Goal: Transaction & Acquisition: Purchase product/service

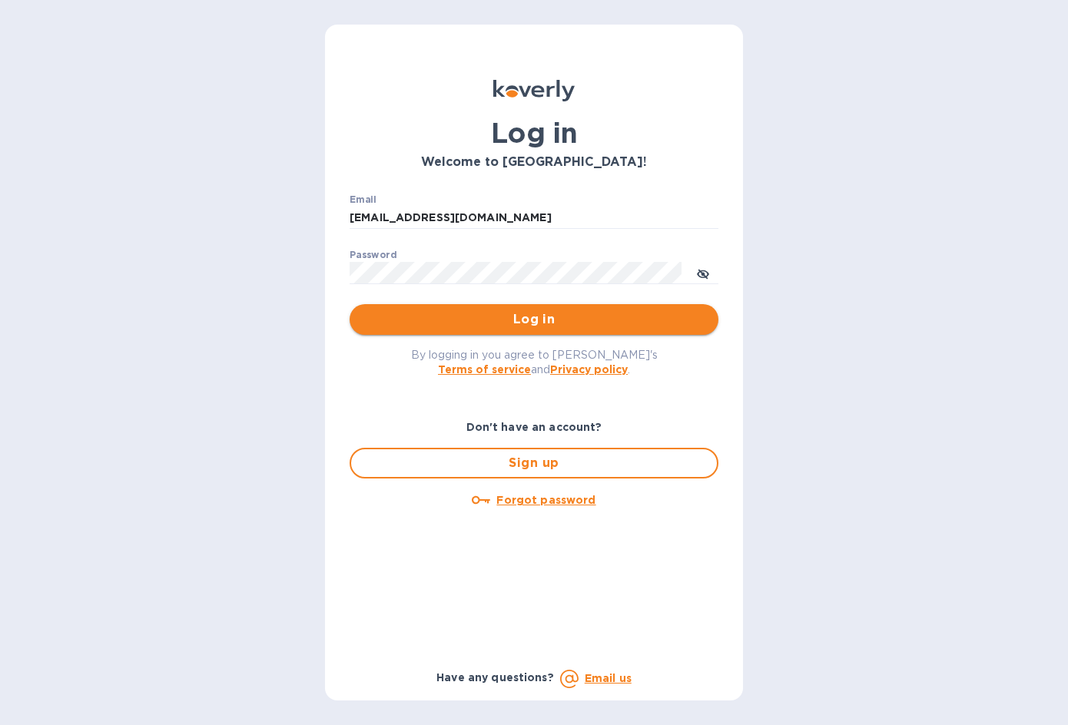
click at [545, 320] on span "Log in" at bounding box center [534, 319] width 344 height 18
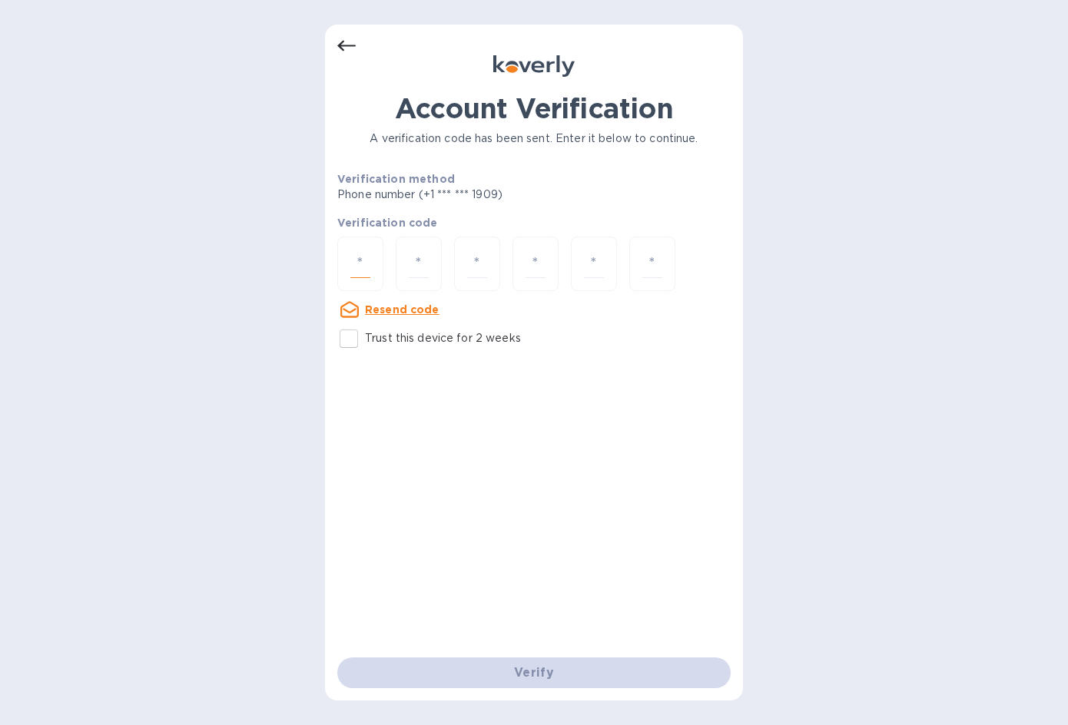
click at [363, 257] on input "number" at bounding box center [360, 264] width 20 height 28
type input "6"
type input "8"
type input "0"
type input "9"
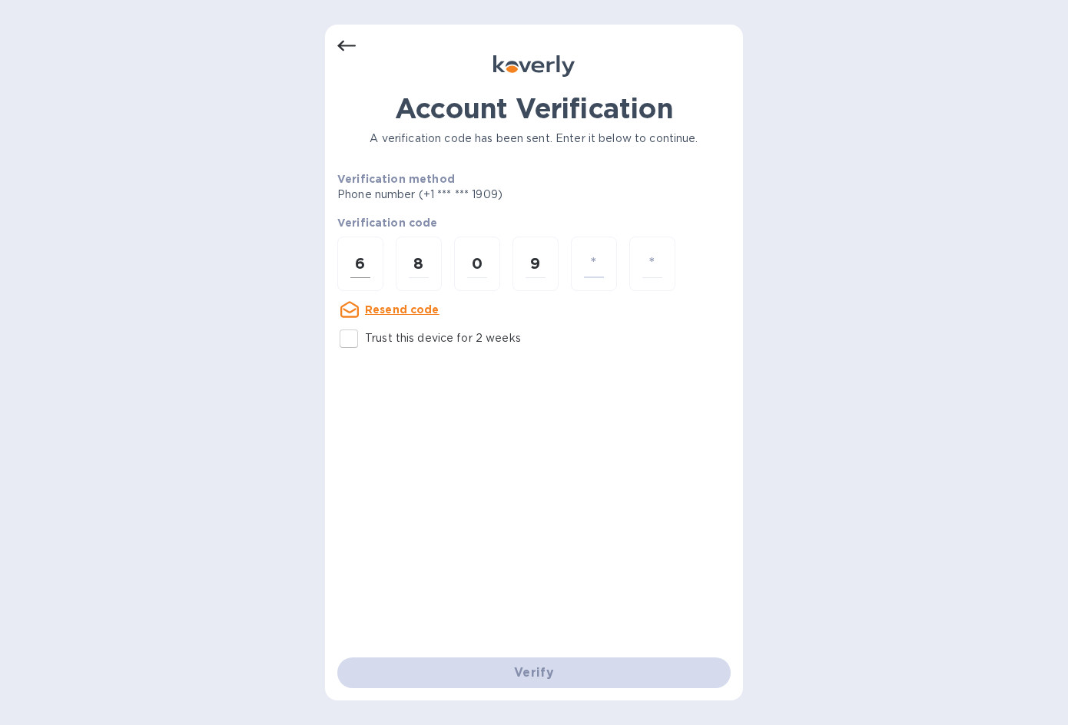
type input "7"
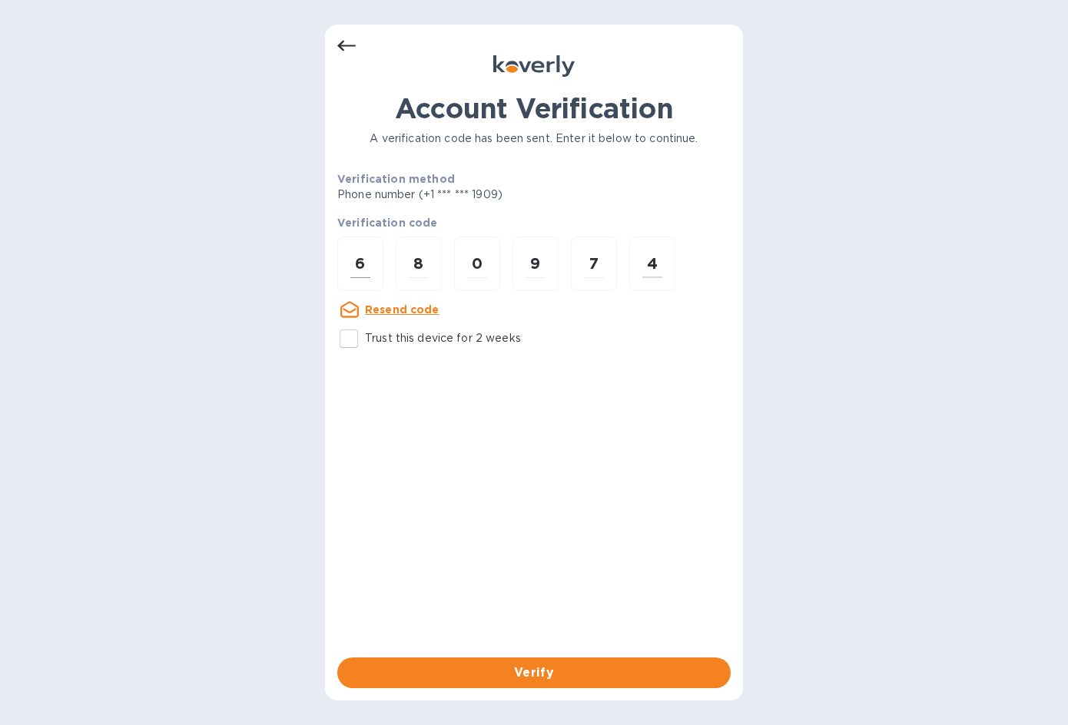
type input "4"
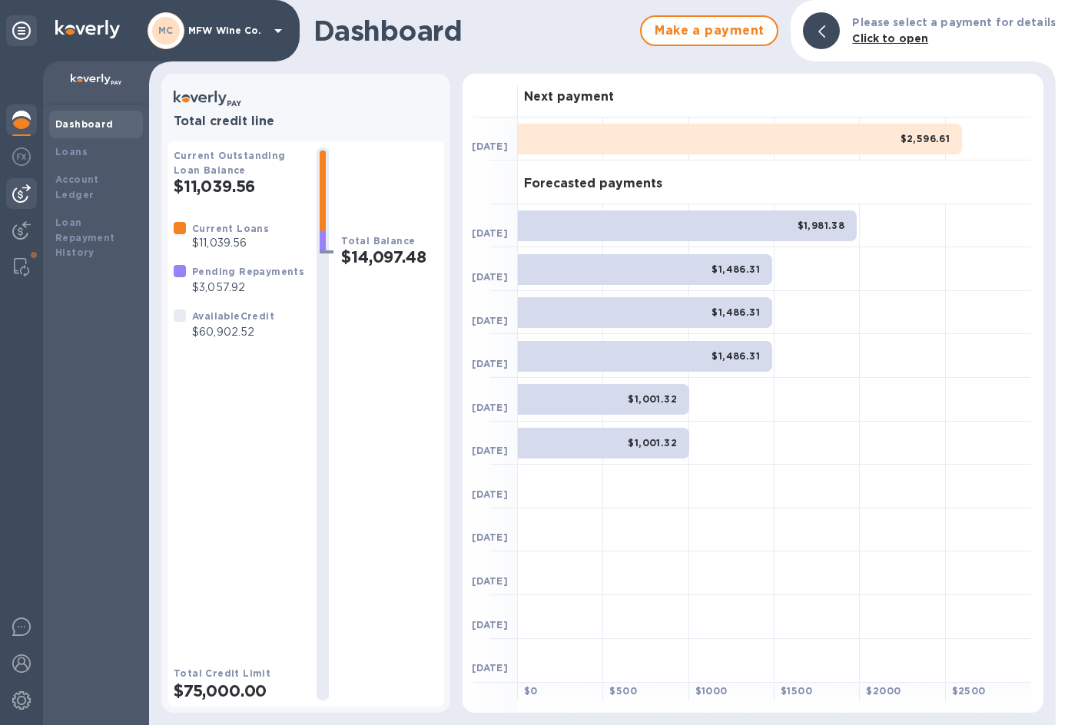
click at [35, 191] on div at bounding box center [21, 193] width 31 height 31
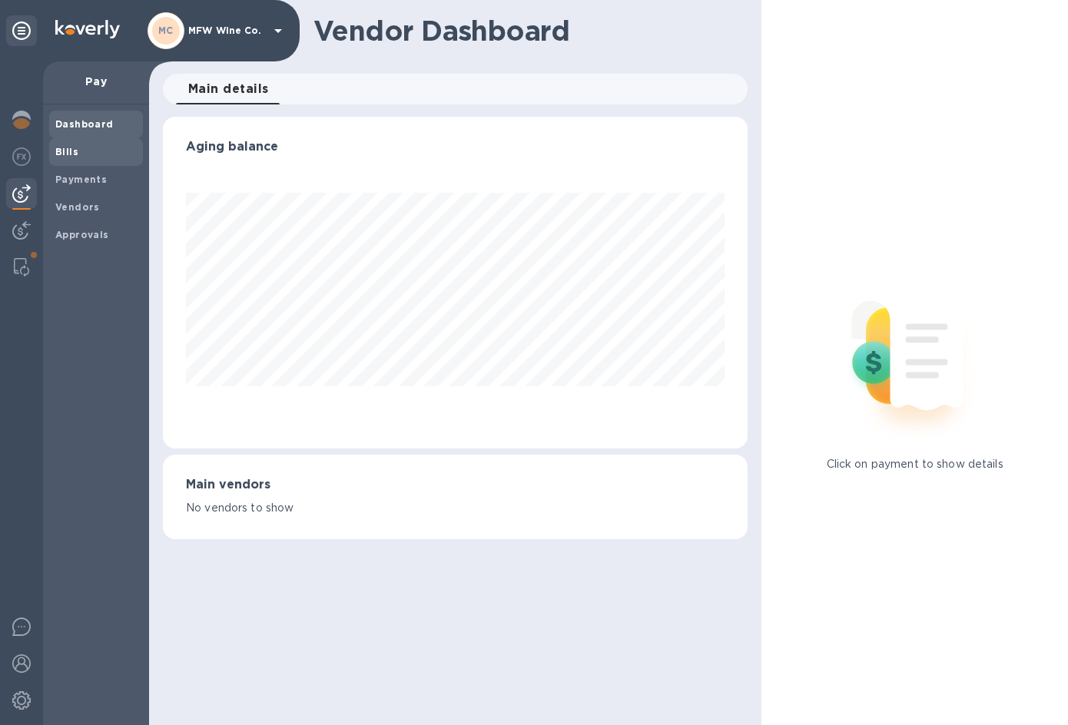
click at [76, 148] on span "Bills" at bounding box center [95, 151] width 81 height 15
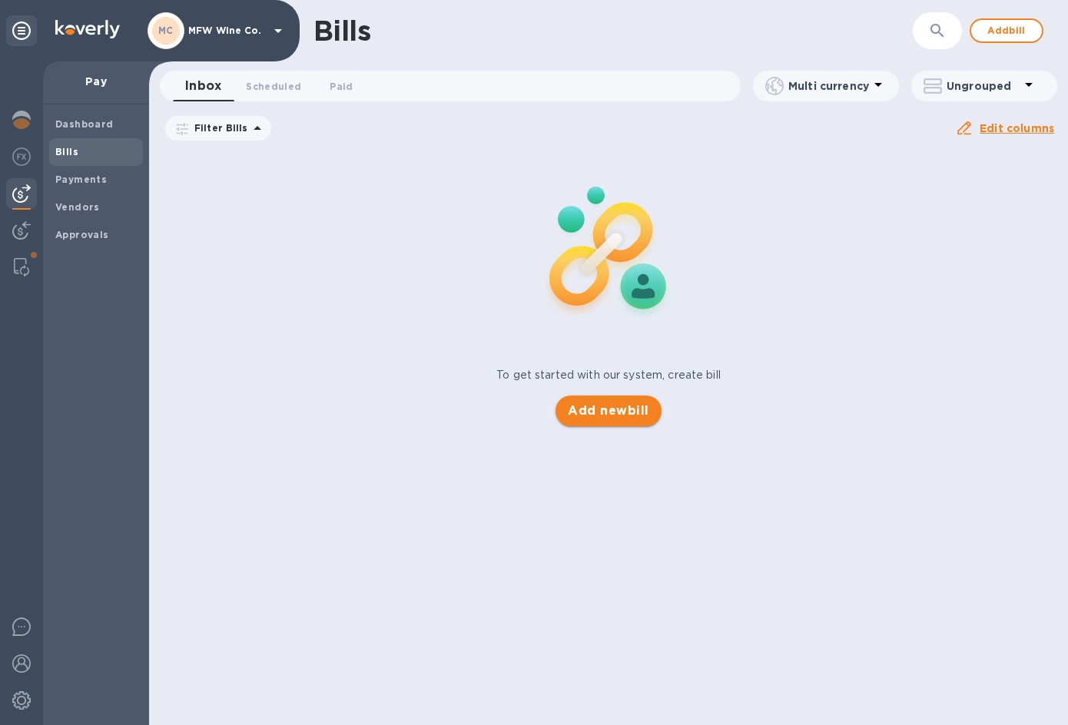
click at [619, 407] on span "Add new bill" at bounding box center [608, 411] width 81 height 18
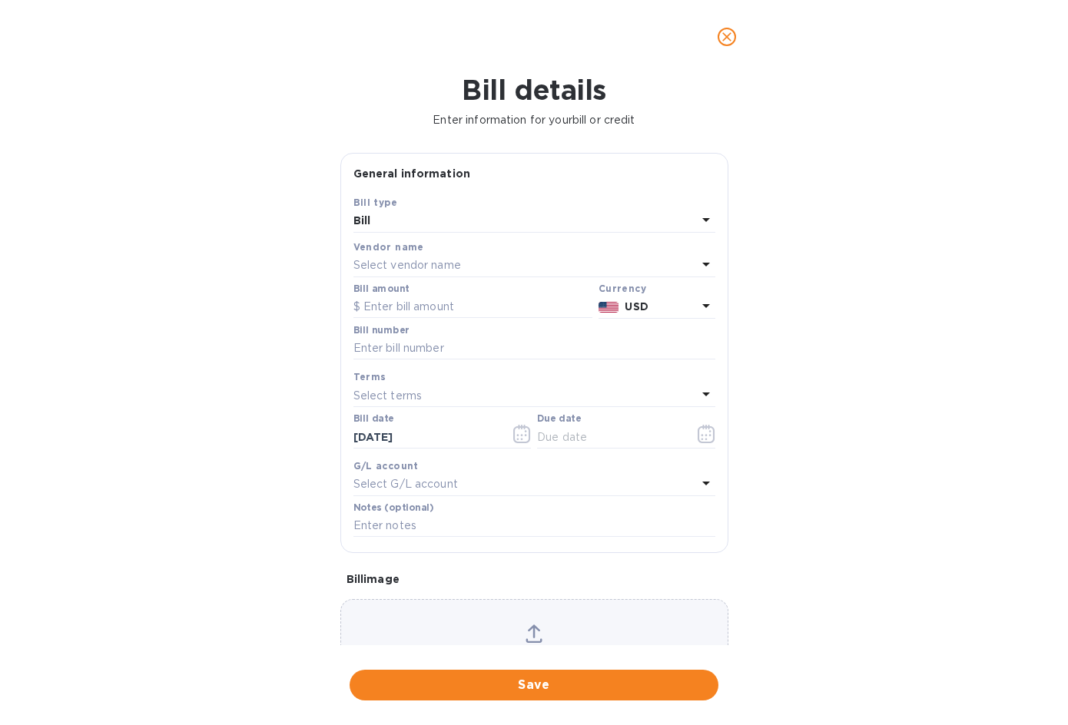
click at [395, 270] on p "Select vendor name" at bounding box center [407, 265] width 108 height 16
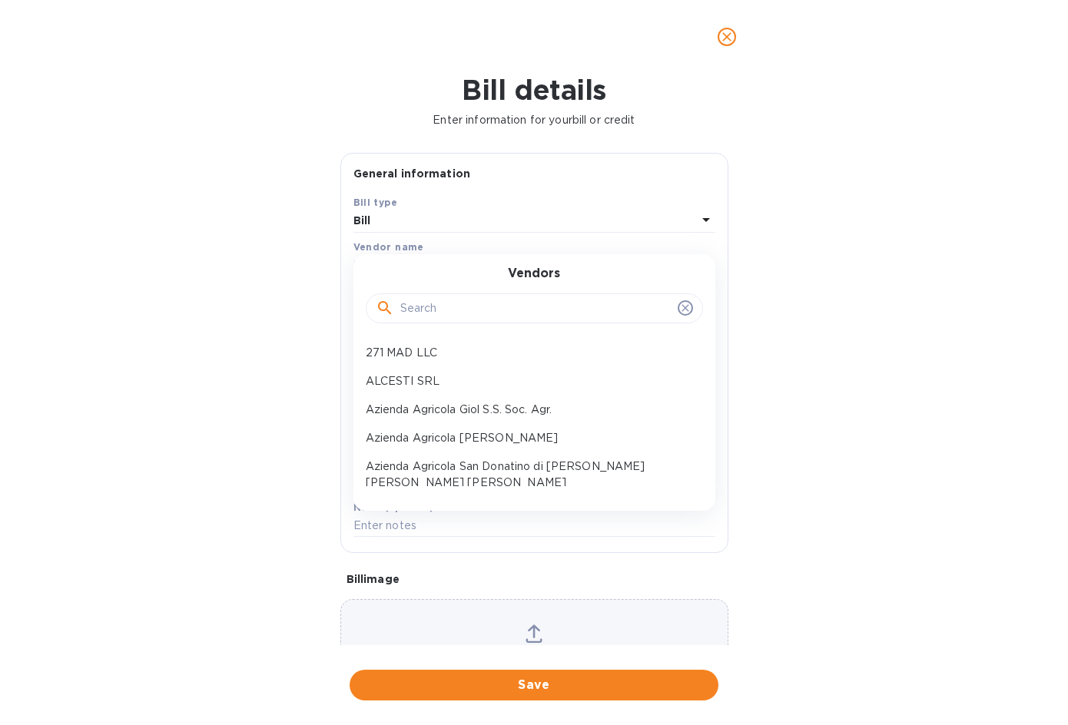
click at [443, 318] on input "text" at bounding box center [535, 308] width 271 height 23
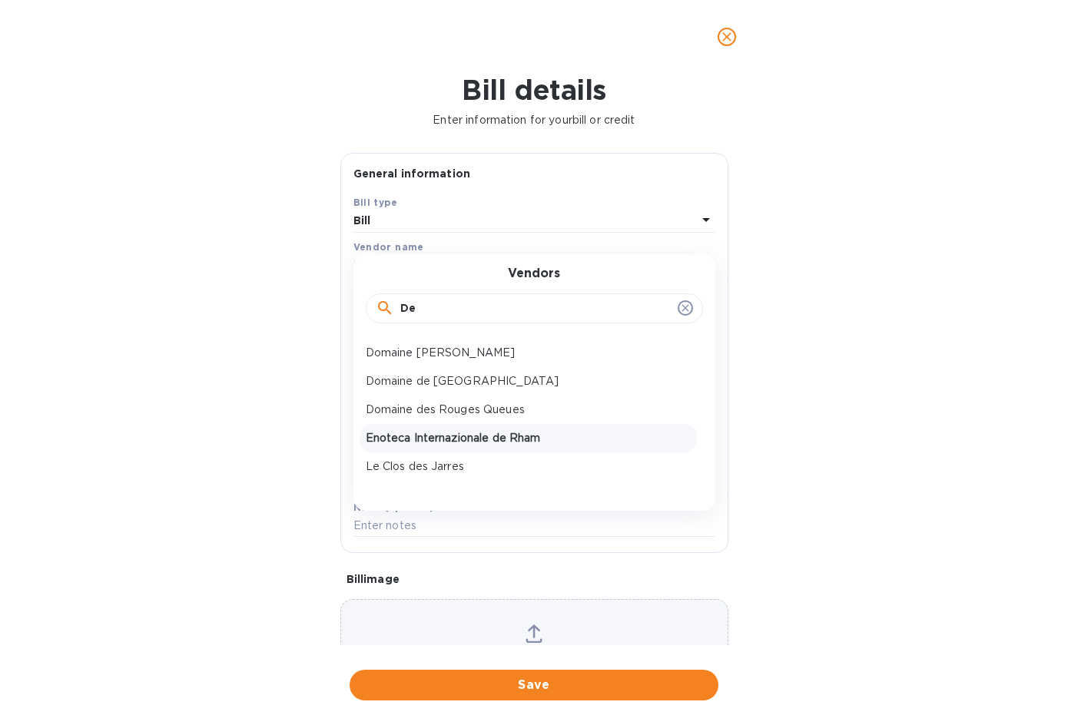
type input "De"
click at [466, 436] on p "Enoteca Internazionale de Rham" at bounding box center [528, 438] width 325 height 16
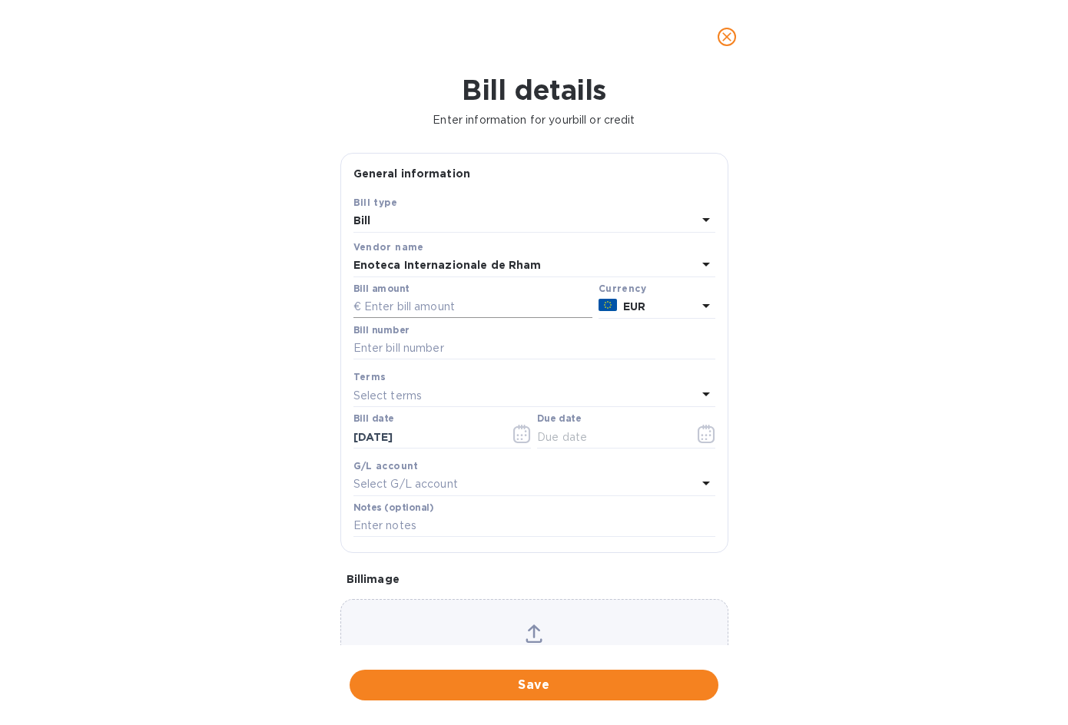
click at [417, 311] on input "text" at bounding box center [472, 307] width 239 height 23
type input "4,274.20"
click at [404, 349] on input "text" at bounding box center [534, 348] width 362 height 23
type input "6302025-1"
click at [698, 440] on icon "button" at bounding box center [706, 434] width 17 height 18
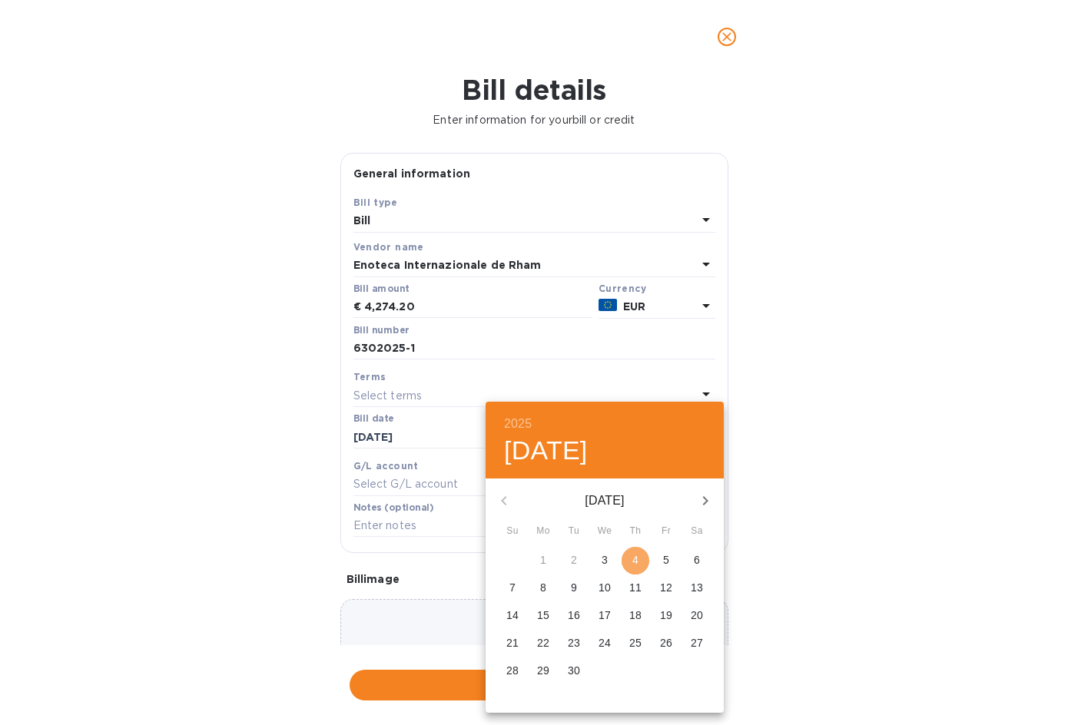
click at [638, 556] on p "4" at bounding box center [635, 559] width 6 height 15
type input "09/04/2025"
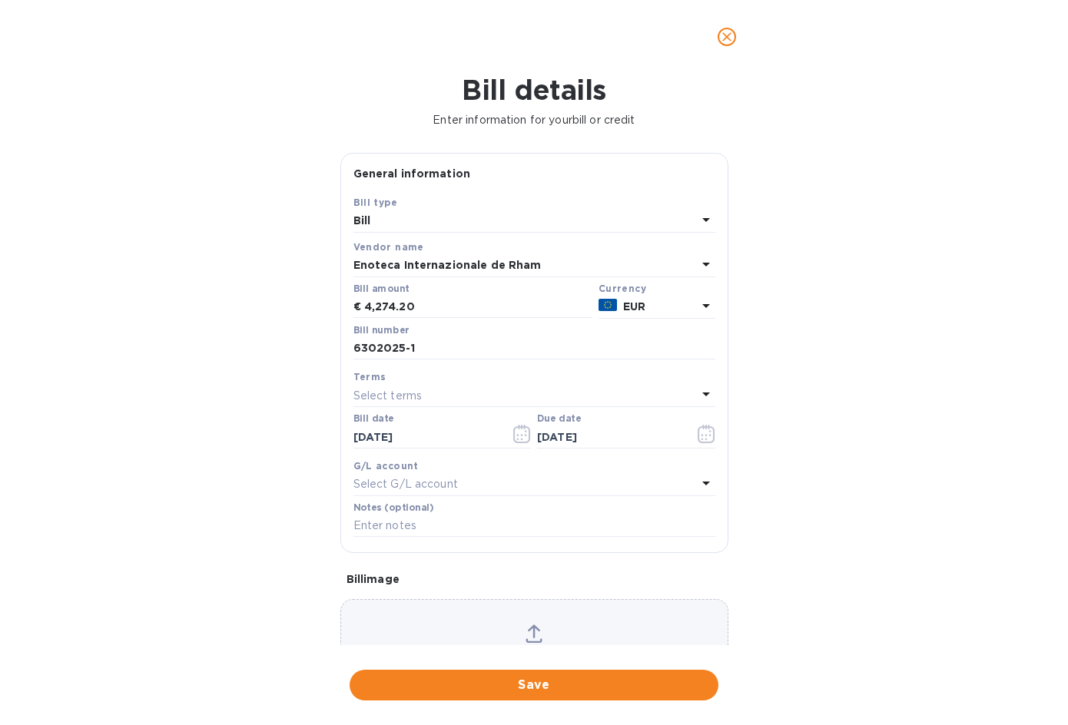
click at [420, 483] on p "Select G/L account" at bounding box center [405, 484] width 105 height 16
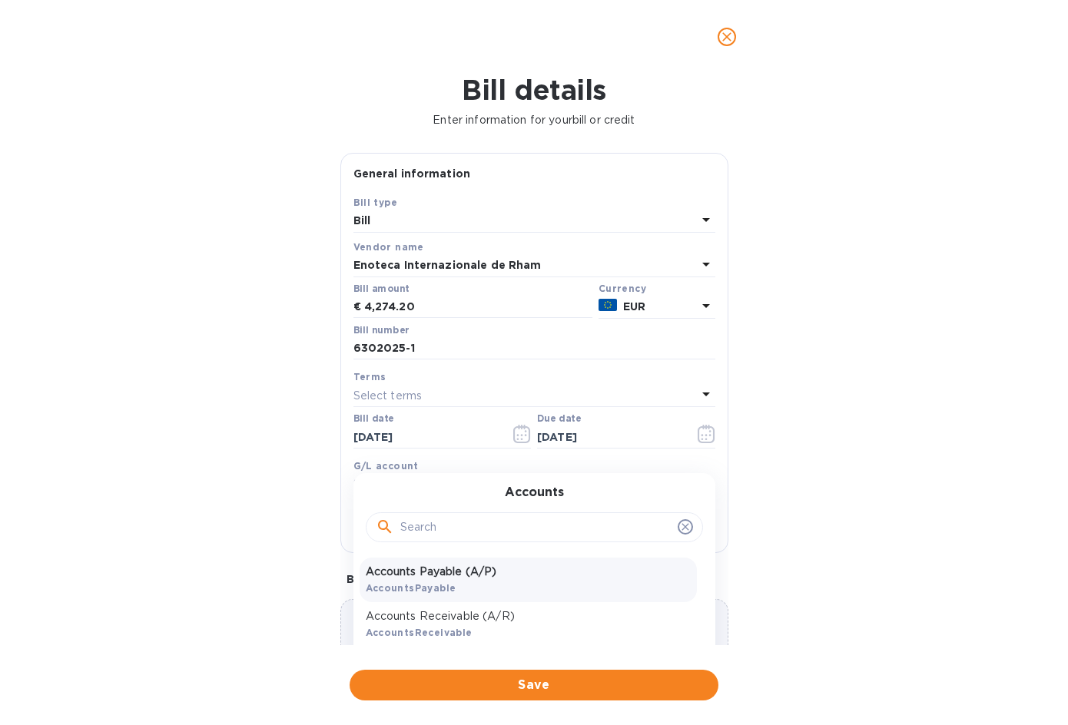
click at [434, 570] on p "Accounts Payable (A/P)" at bounding box center [528, 572] width 325 height 16
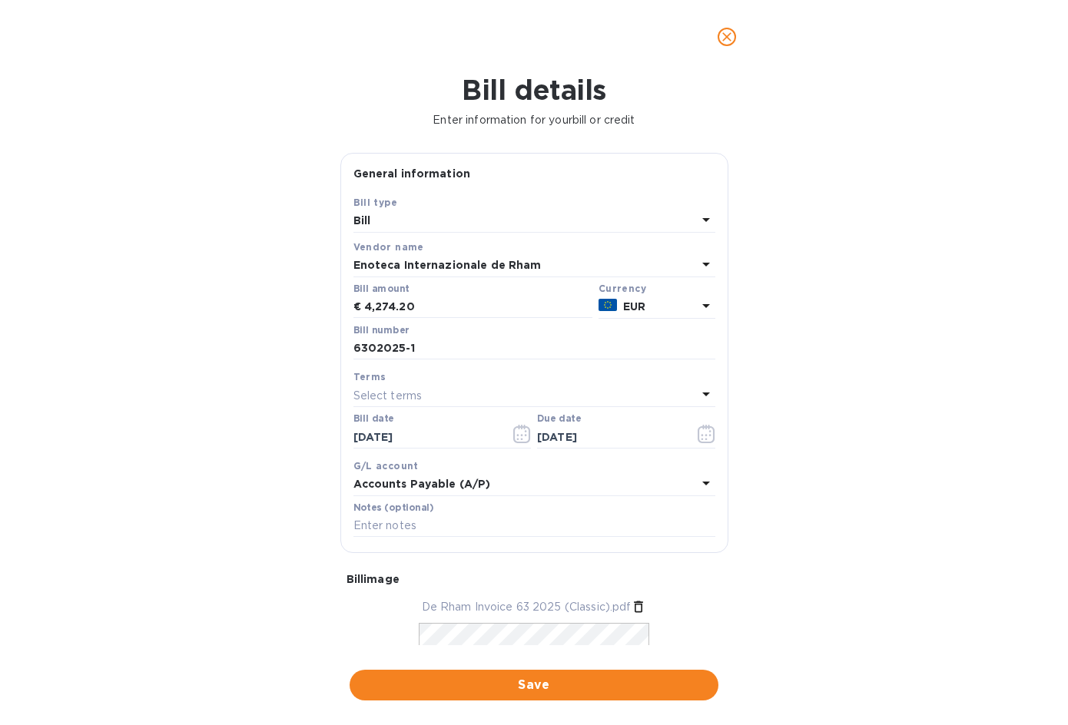
click at [258, 465] on div "Bill details Enter information for your bill or credit General information Save…" at bounding box center [534, 400] width 1068 height 652
click at [513, 683] on span "Save" at bounding box center [534, 685] width 344 height 18
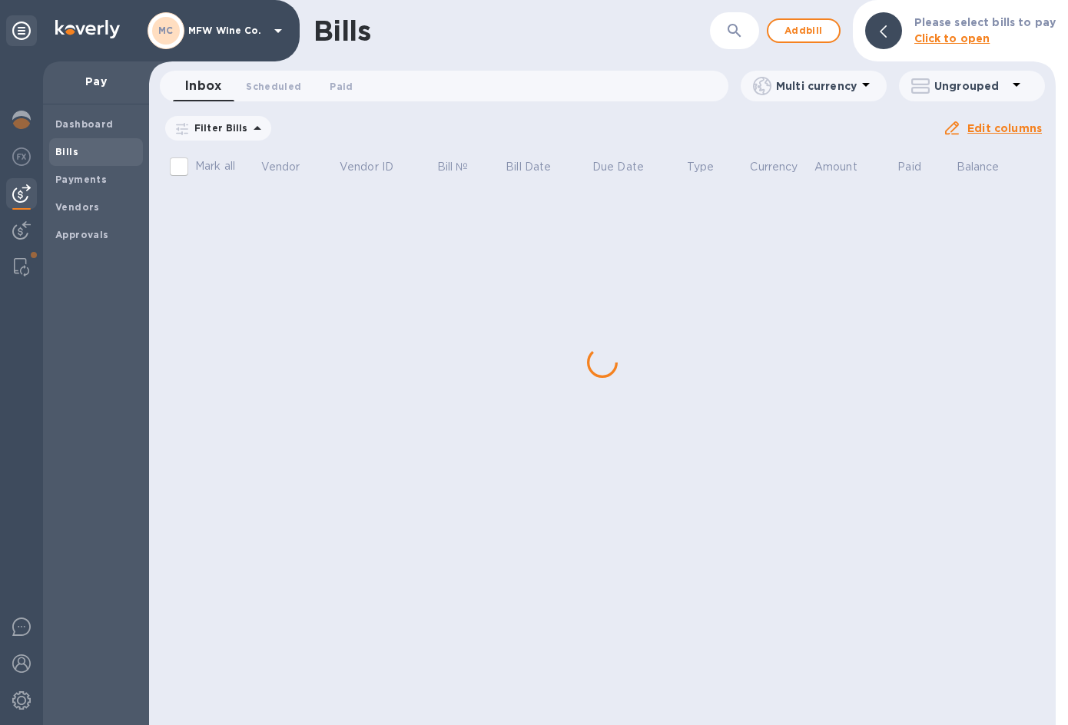
click at [241, 213] on div "Bills ​ Add bill Please select bills to pay Click to open Inbox 0 Scheduled 0 P…" at bounding box center [602, 362] width 907 height 725
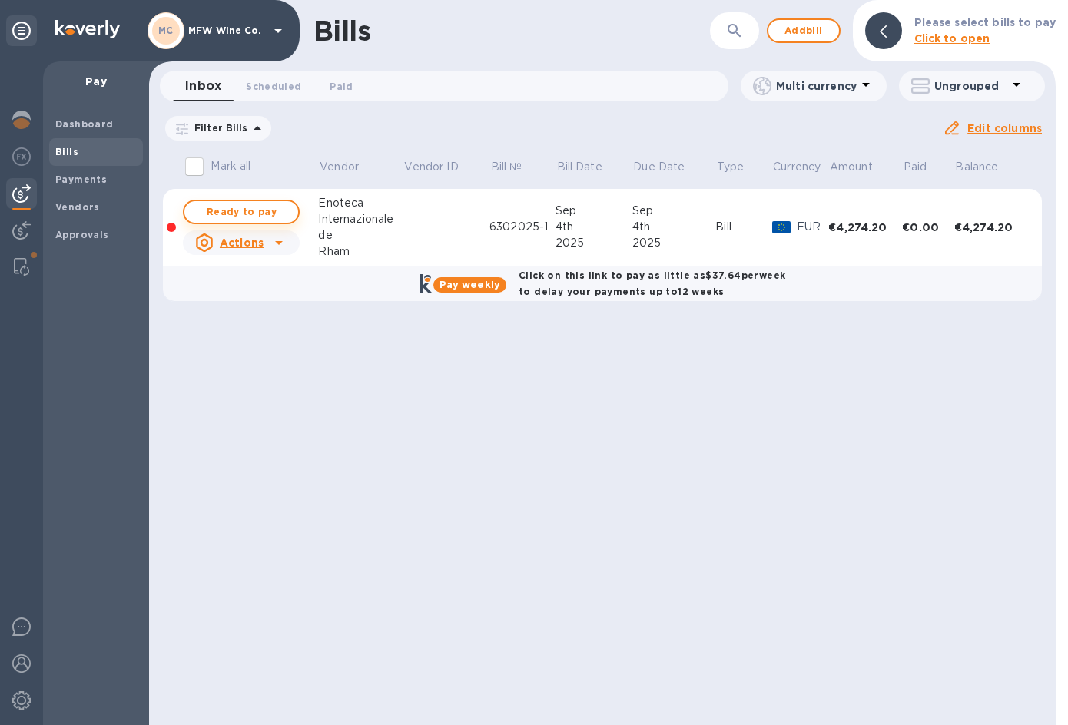
click at [241, 211] on span "Ready to pay" at bounding box center [241, 212] width 89 height 18
checkbox input "true"
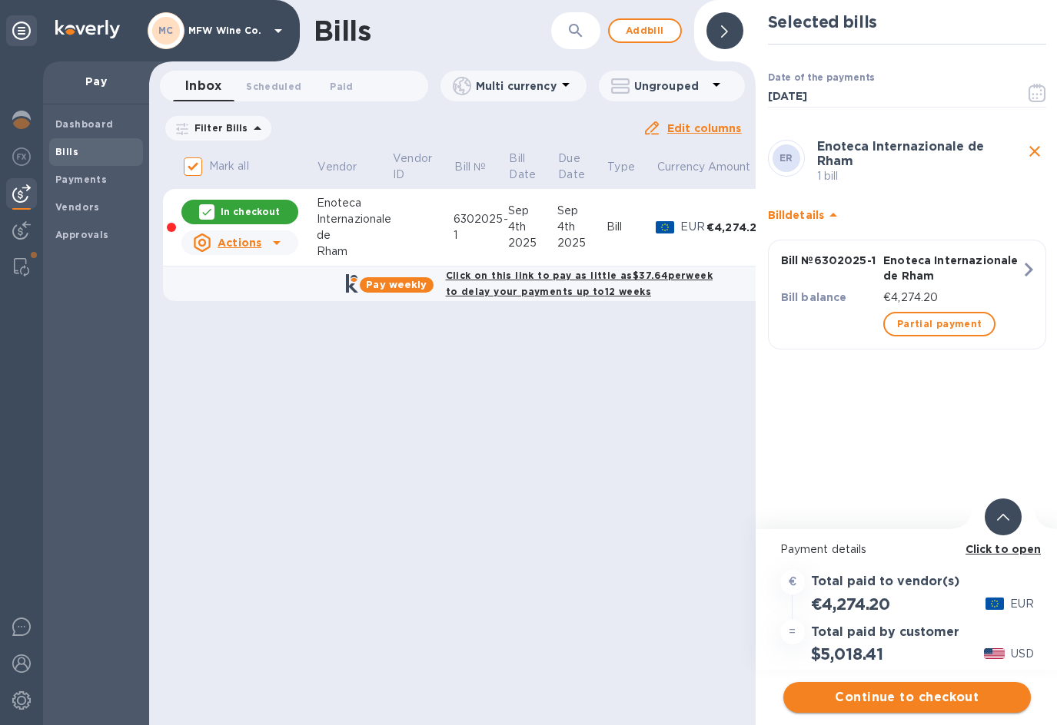
click at [919, 695] on span "Continue to checkout" at bounding box center [906, 698] width 223 height 18
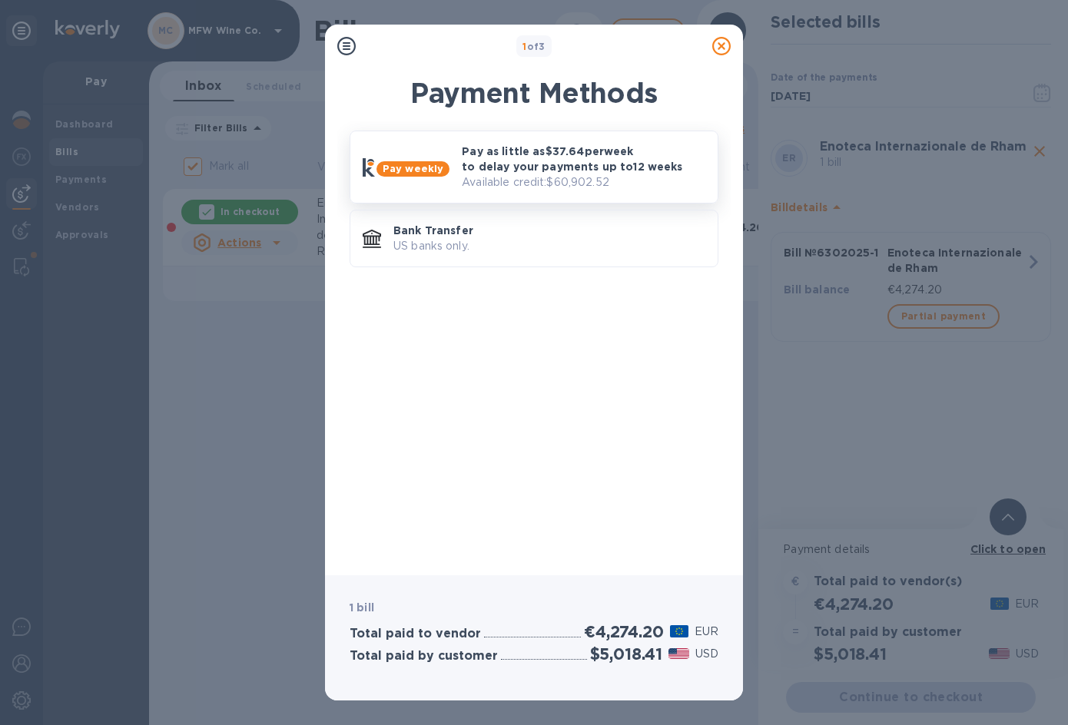
click at [511, 171] on p "Pay as little as $37.64 per week to delay your payments up to 12 weeks" at bounding box center [584, 159] width 244 height 31
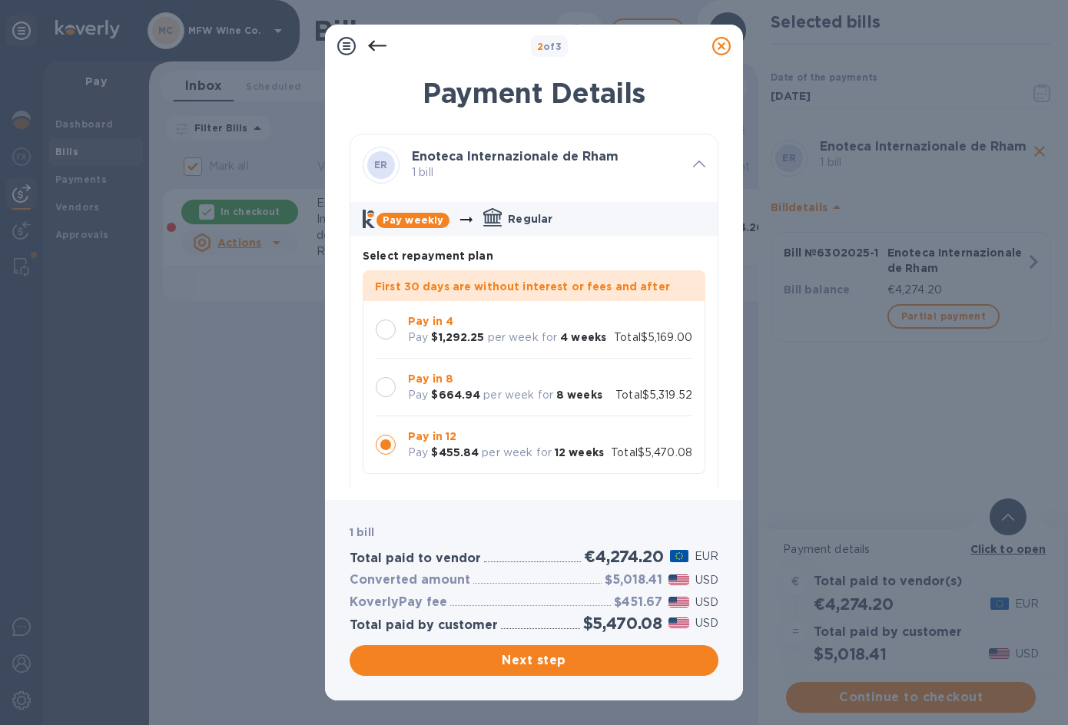
click at [382, 387] on div at bounding box center [386, 387] width 20 height 20
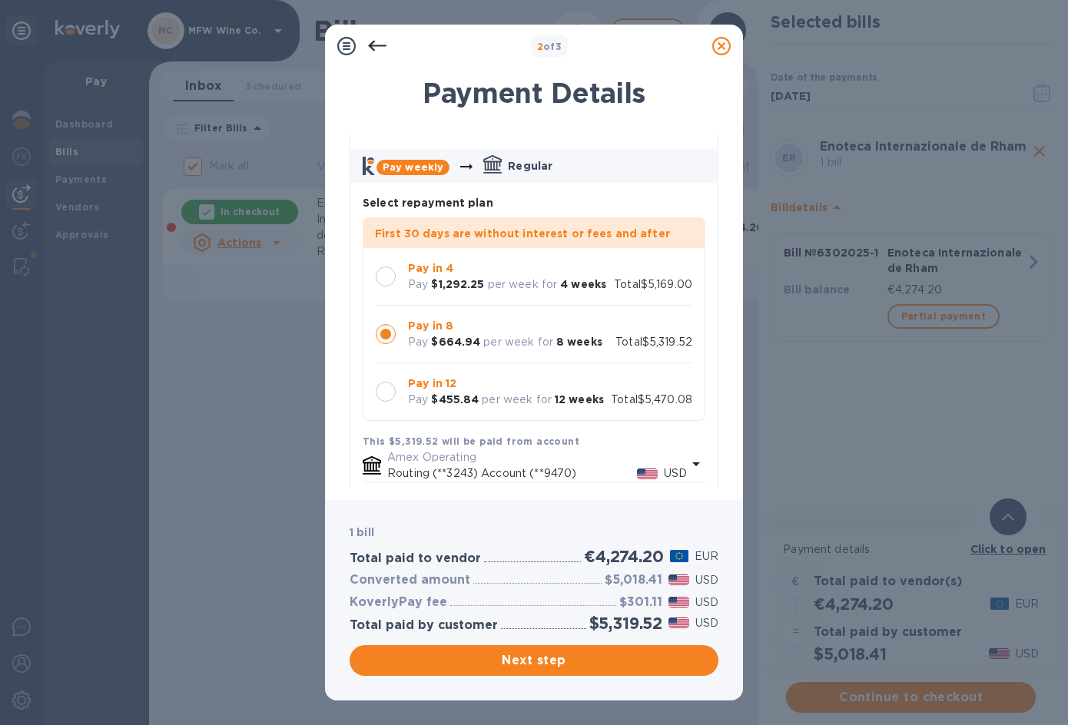
scroll to position [38, 0]
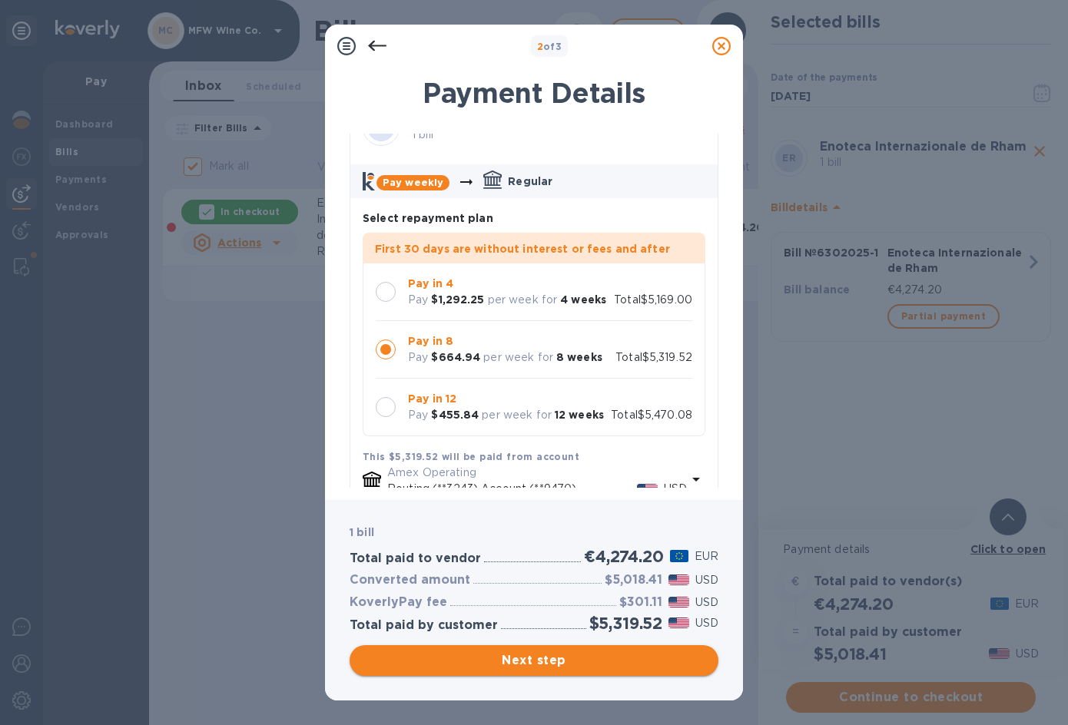
click at [566, 660] on span "Next step" at bounding box center [534, 661] width 344 height 18
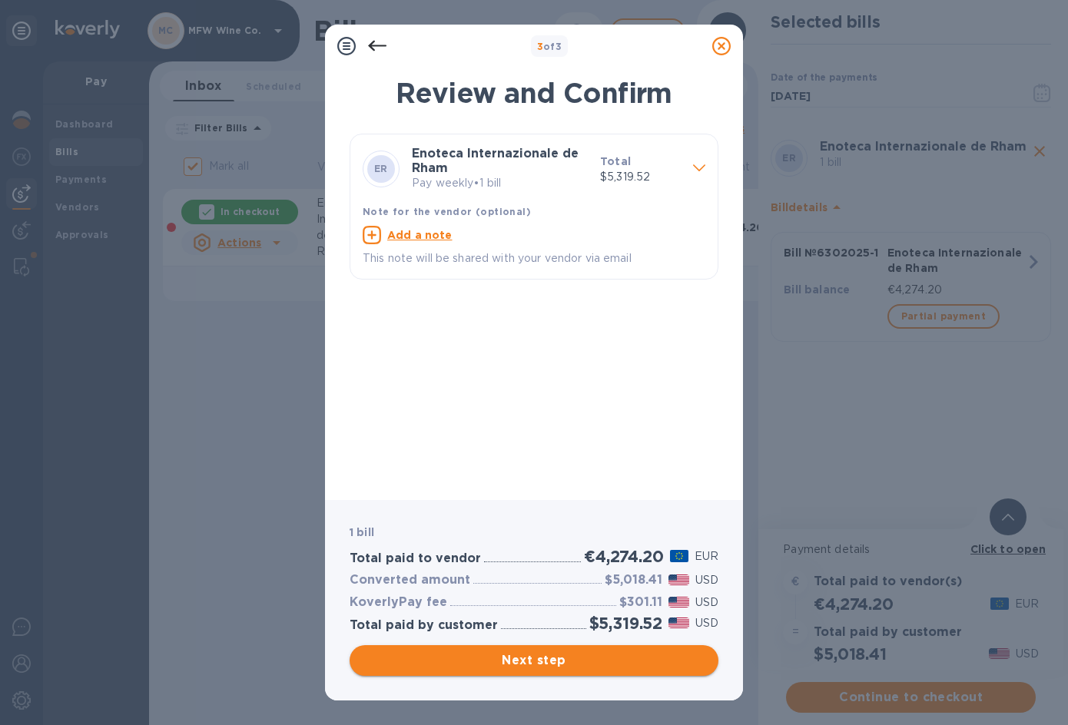
click at [566, 660] on span "Next step" at bounding box center [534, 661] width 344 height 18
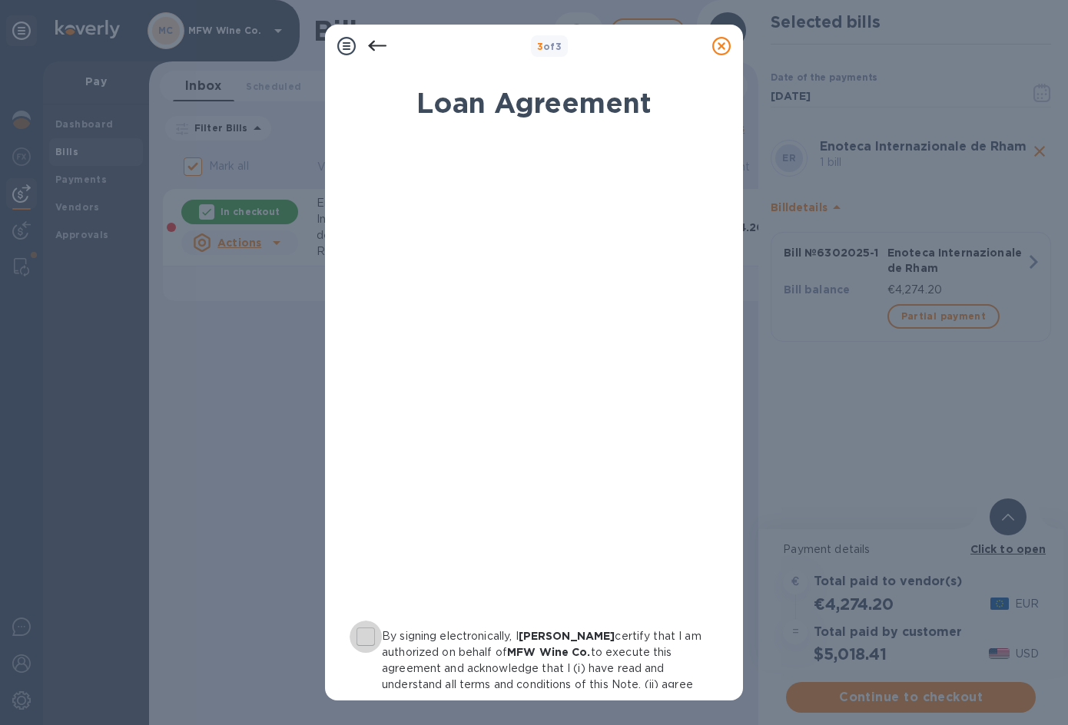
click at [378, 636] on input "By signing electronically, I Michael Foulk certify that I am authorized on beha…" at bounding box center [366, 637] width 32 height 32
checkbox input "true"
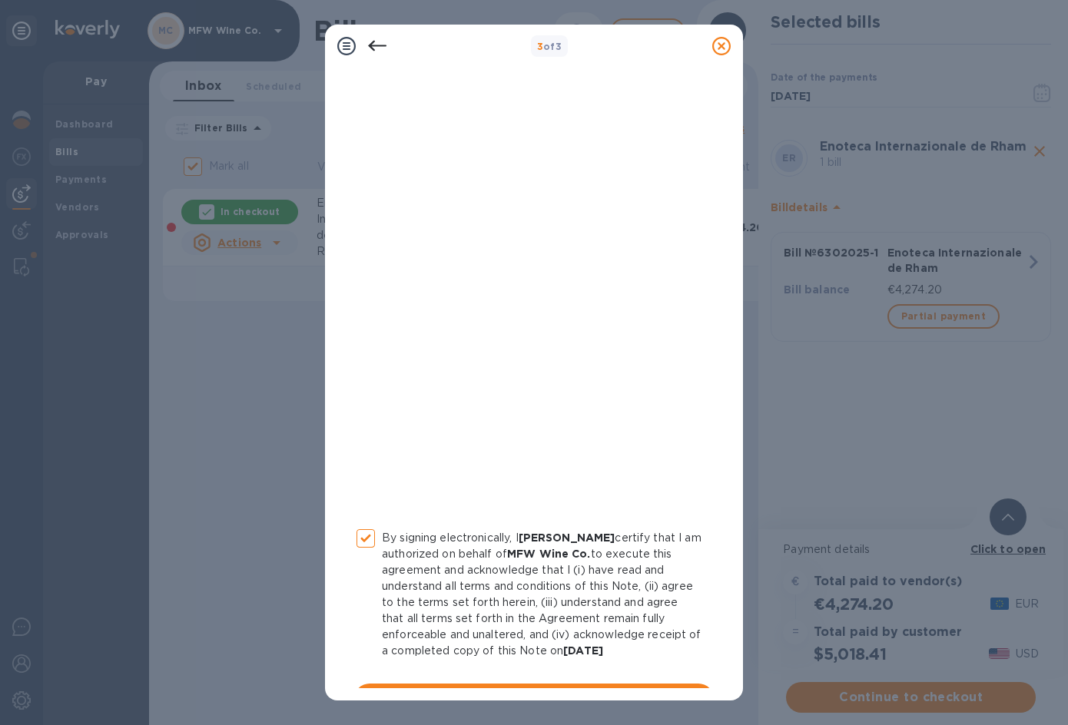
scroll to position [133, 0]
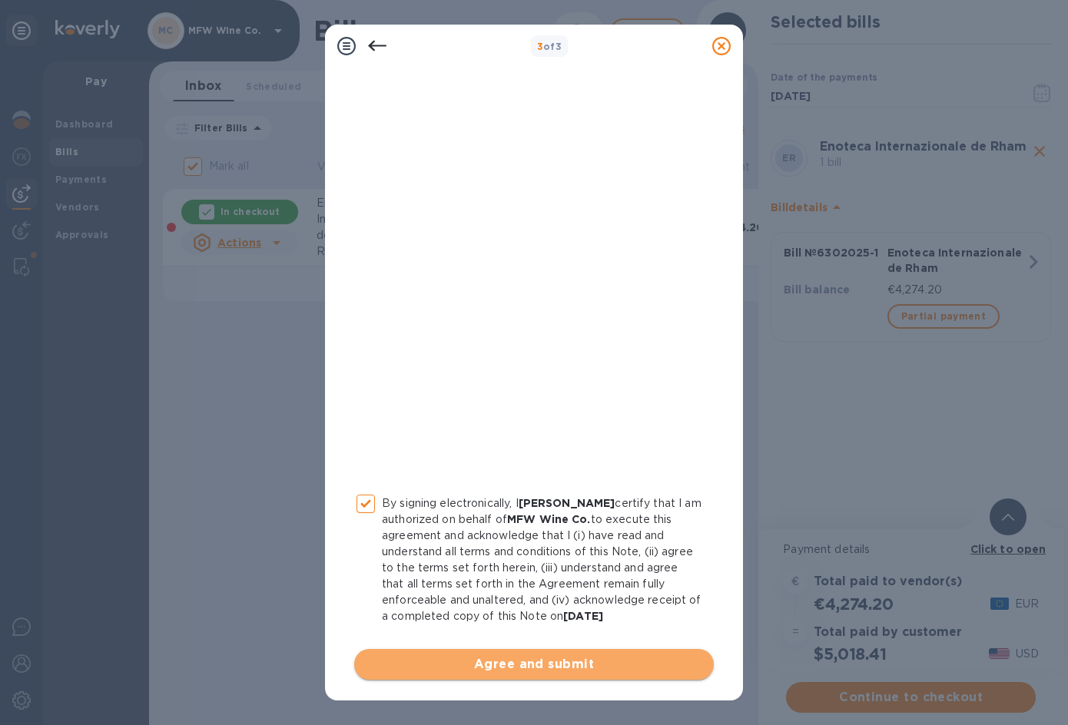
click at [552, 662] on span "Agree and submit" at bounding box center [534, 664] width 335 height 18
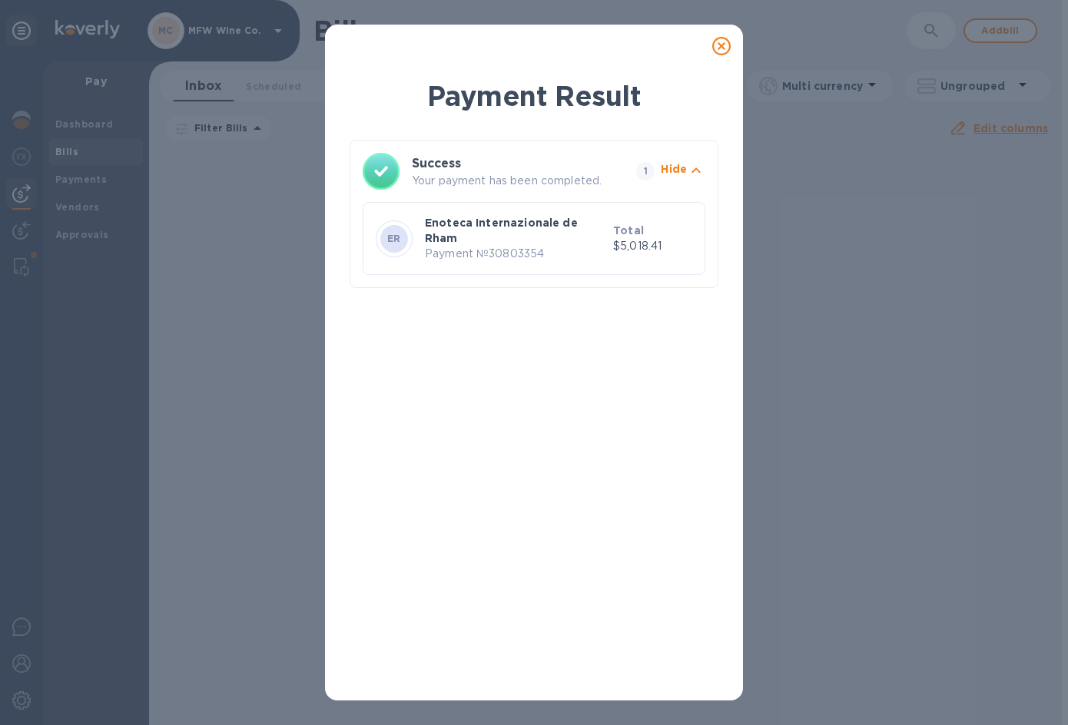
click at [719, 45] on icon at bounding box center [721, 46] width 18 height 18
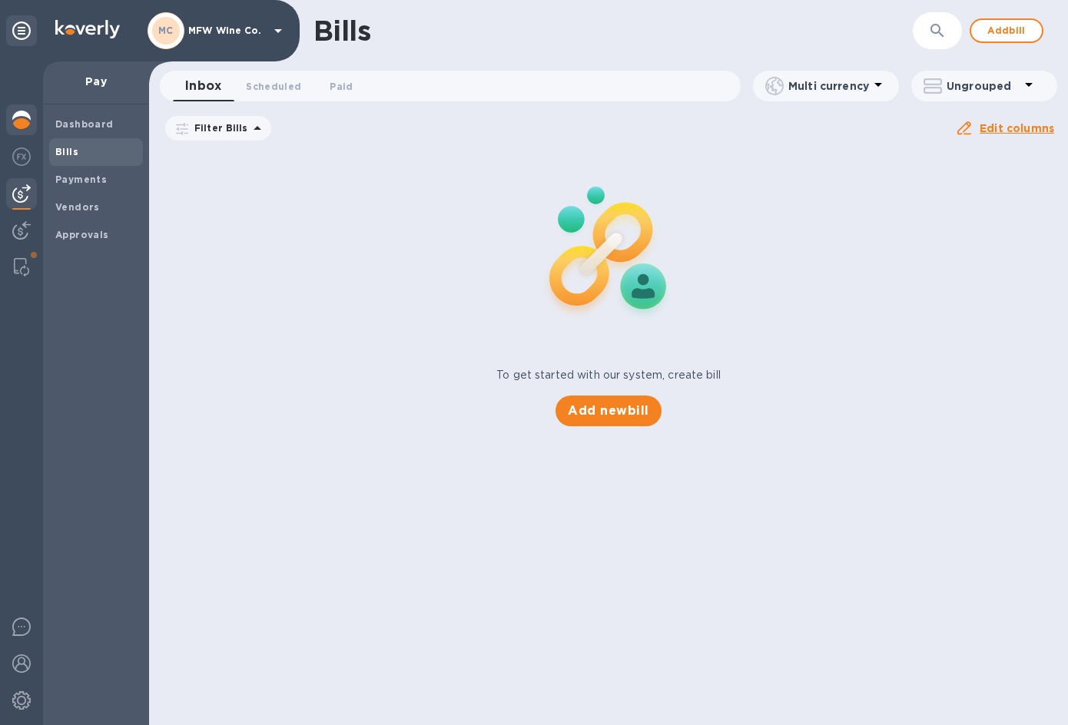
click at [22, 126] on img at bounding box center [21, 120] width 18 height 18
